Goal: Find contact information: Find contact information

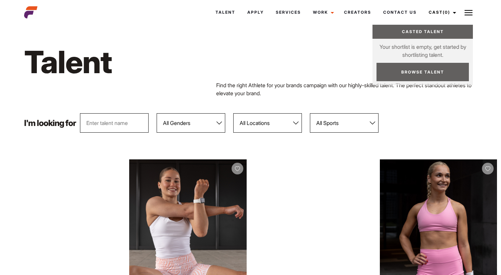
click at [469, 13] on img at bounding box center [468, 13] width 8 height 8
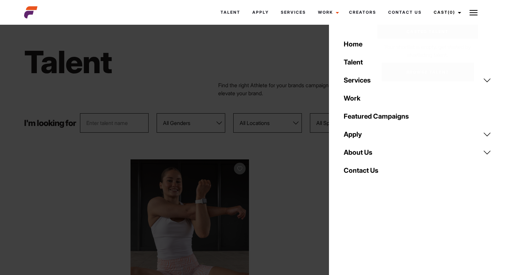
click at [355, 171] on link "Contact Us" at bounding box center [416, 170] width 155 height 18
click at [370, 141] on link "Apply" at bounding box center [416, 134] width 155 height 18
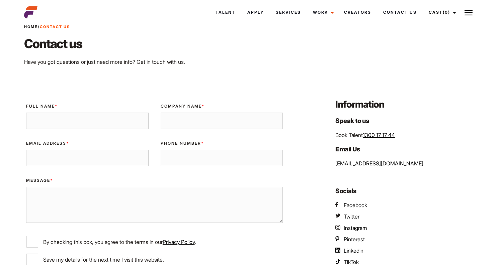
scroll to position [8, 0]
